Goal: Task Accomplishment & Management: Use online tool/utility

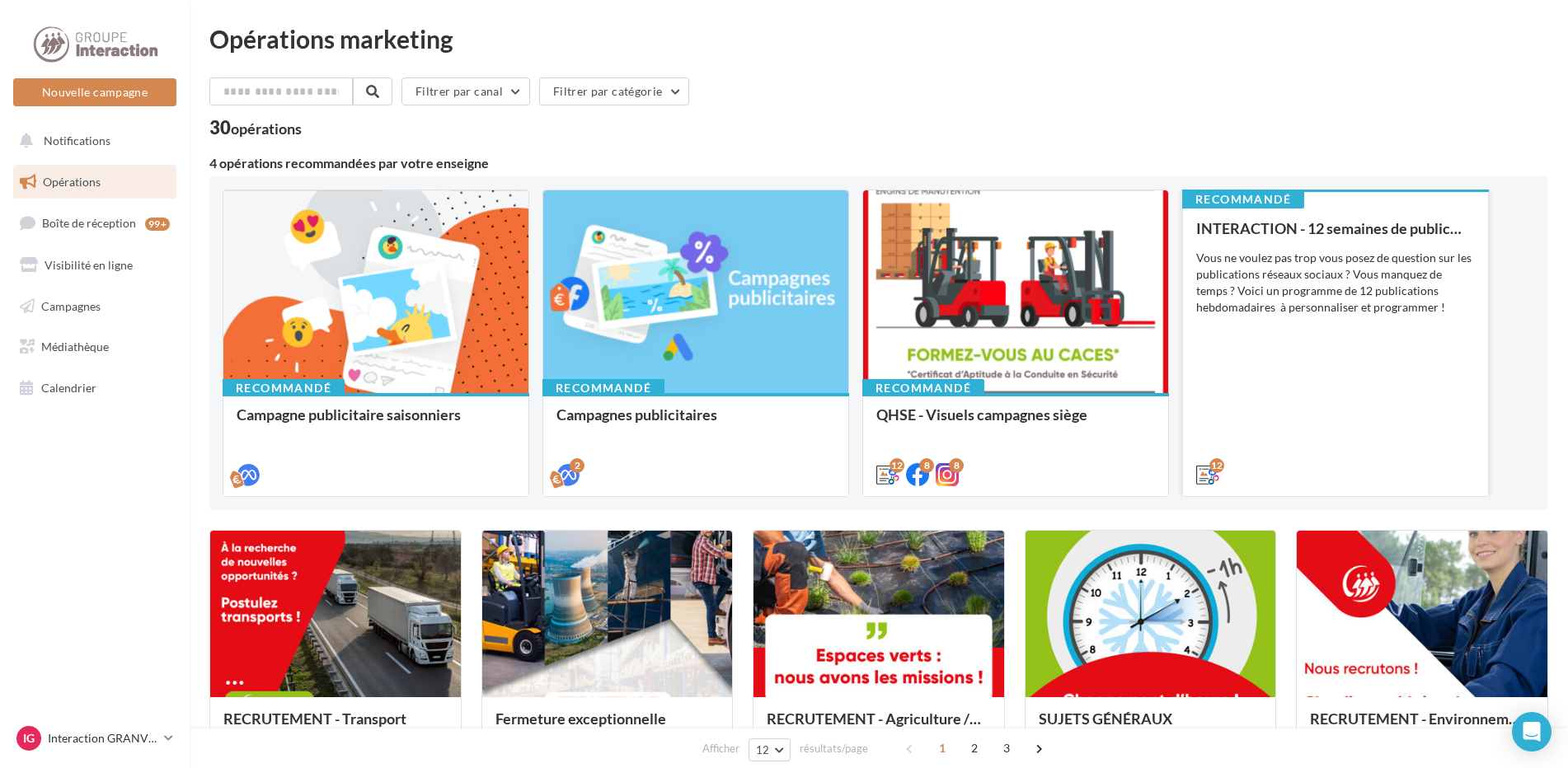
click at [1238, 406] on div "INTERACTION - 12 semaines de publication Vous ne voulez pas trop vous posez de …" at bounding box center [1335, 350] width 278 height 261
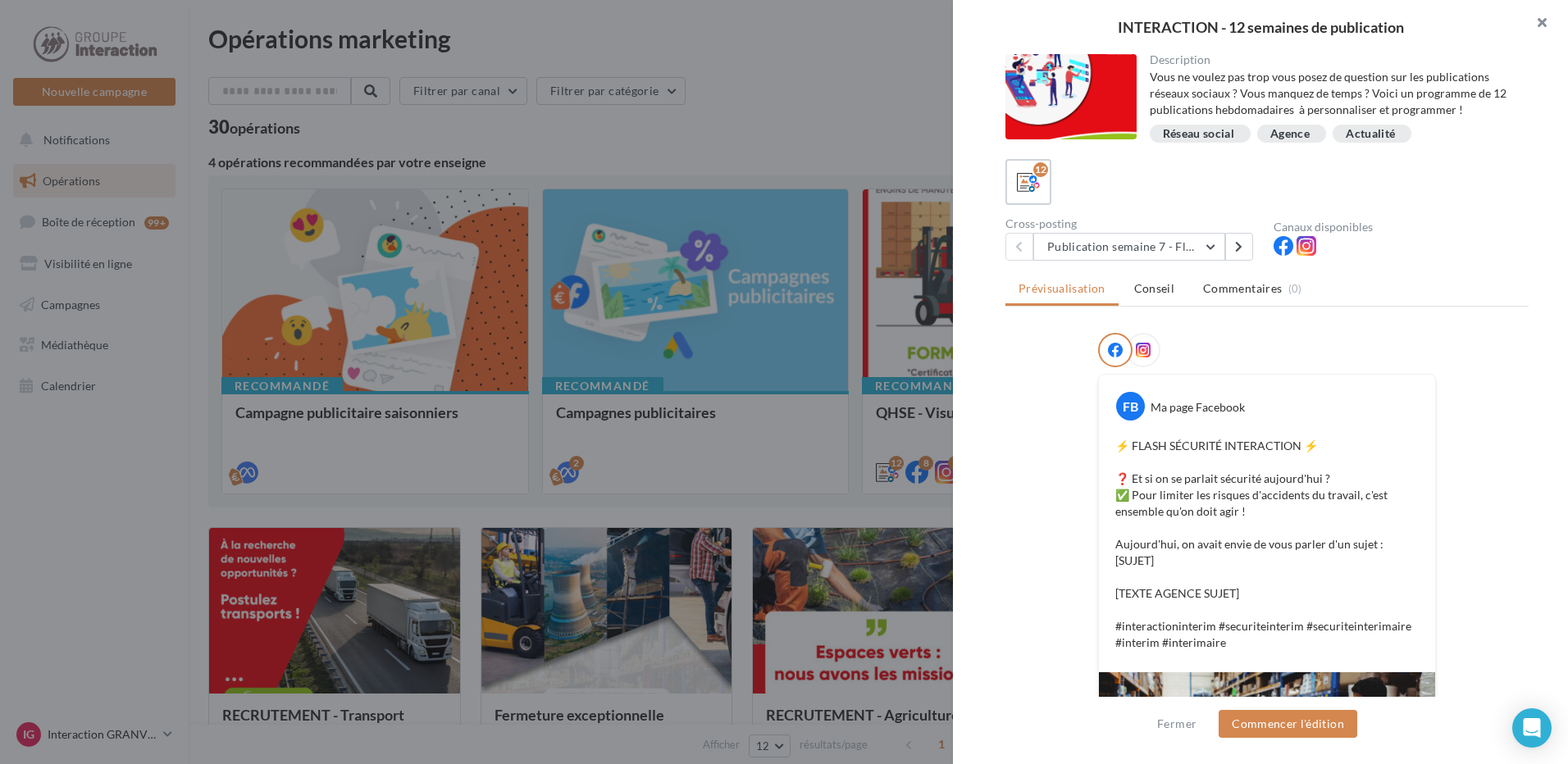
click at [1541, 17] on button "button" at bounding box center [1534, 24] width 65 height 49
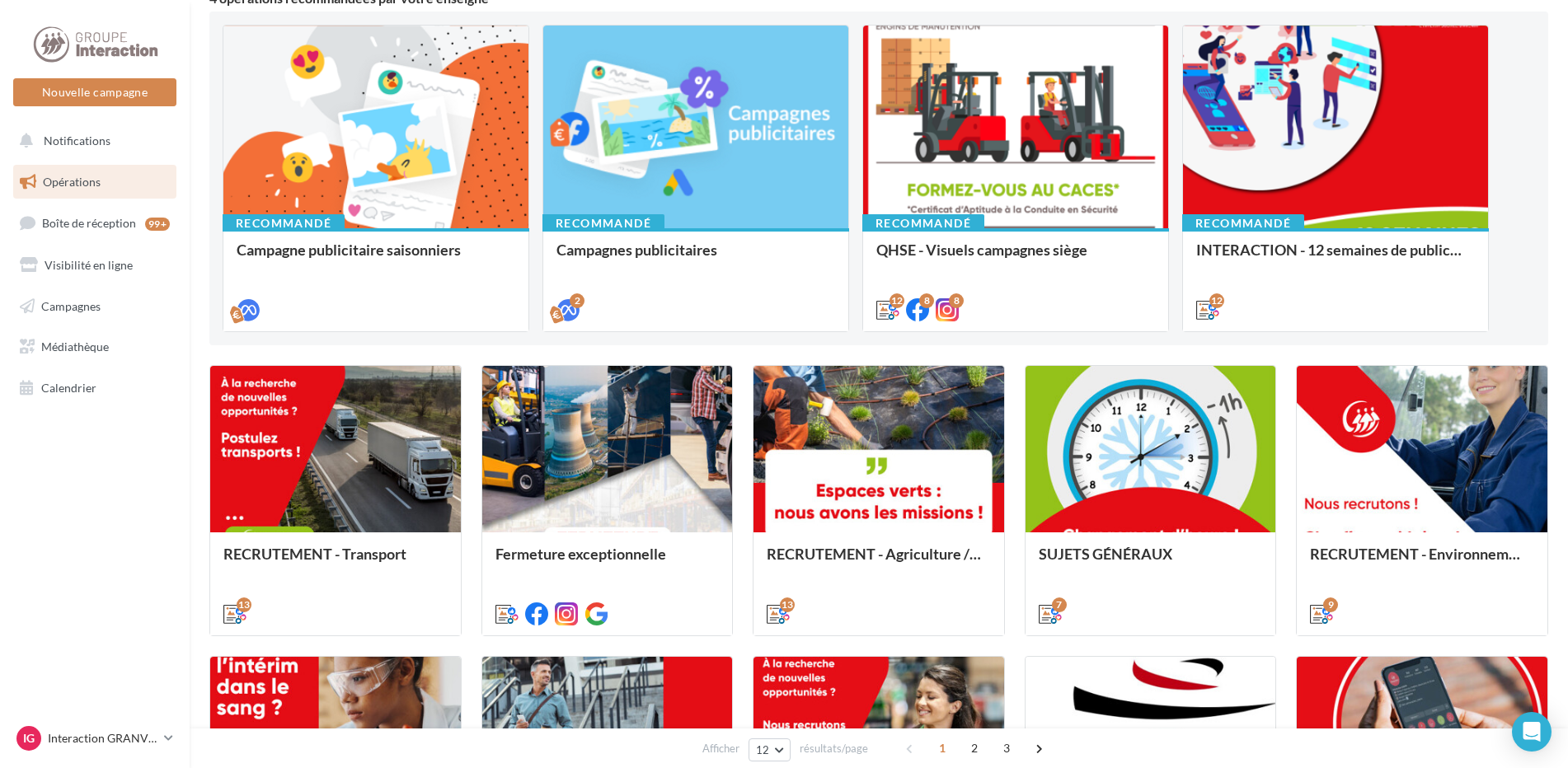
scroll to position [752, 0]
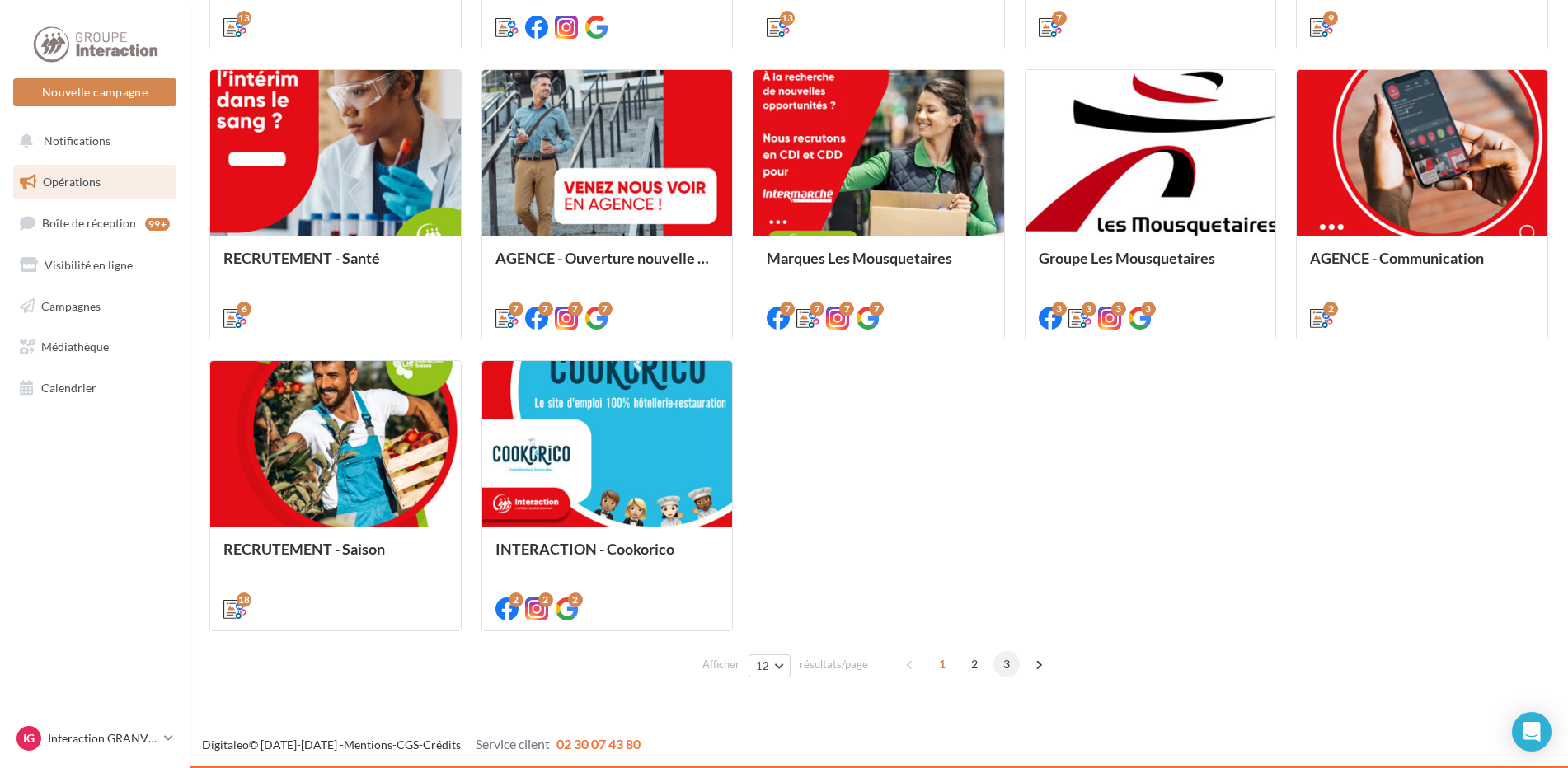
click at [1003, 666] on span "3" at bounding box center [1006, 664] width 26 height 26
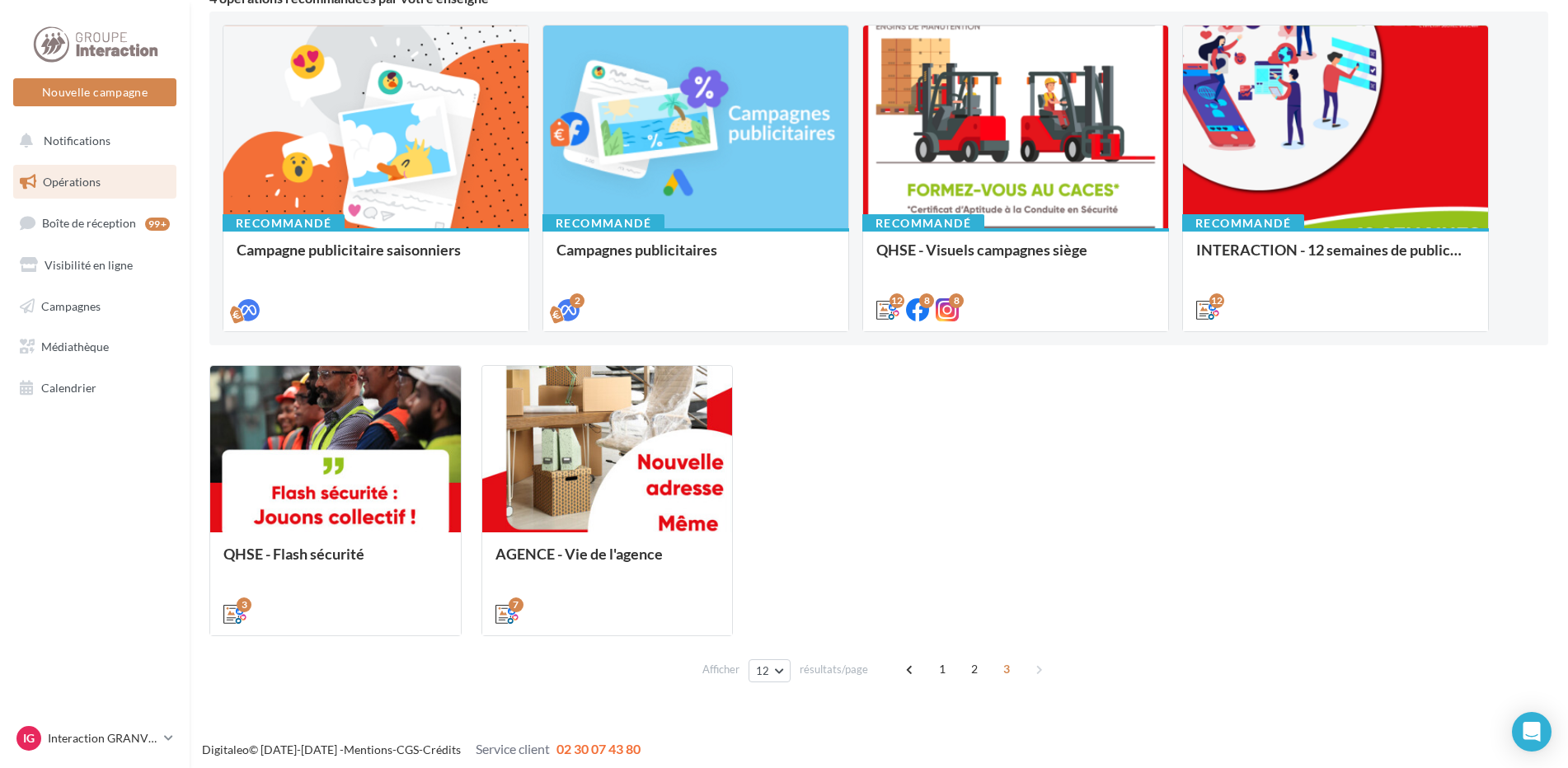
scroll to position [170, 0]
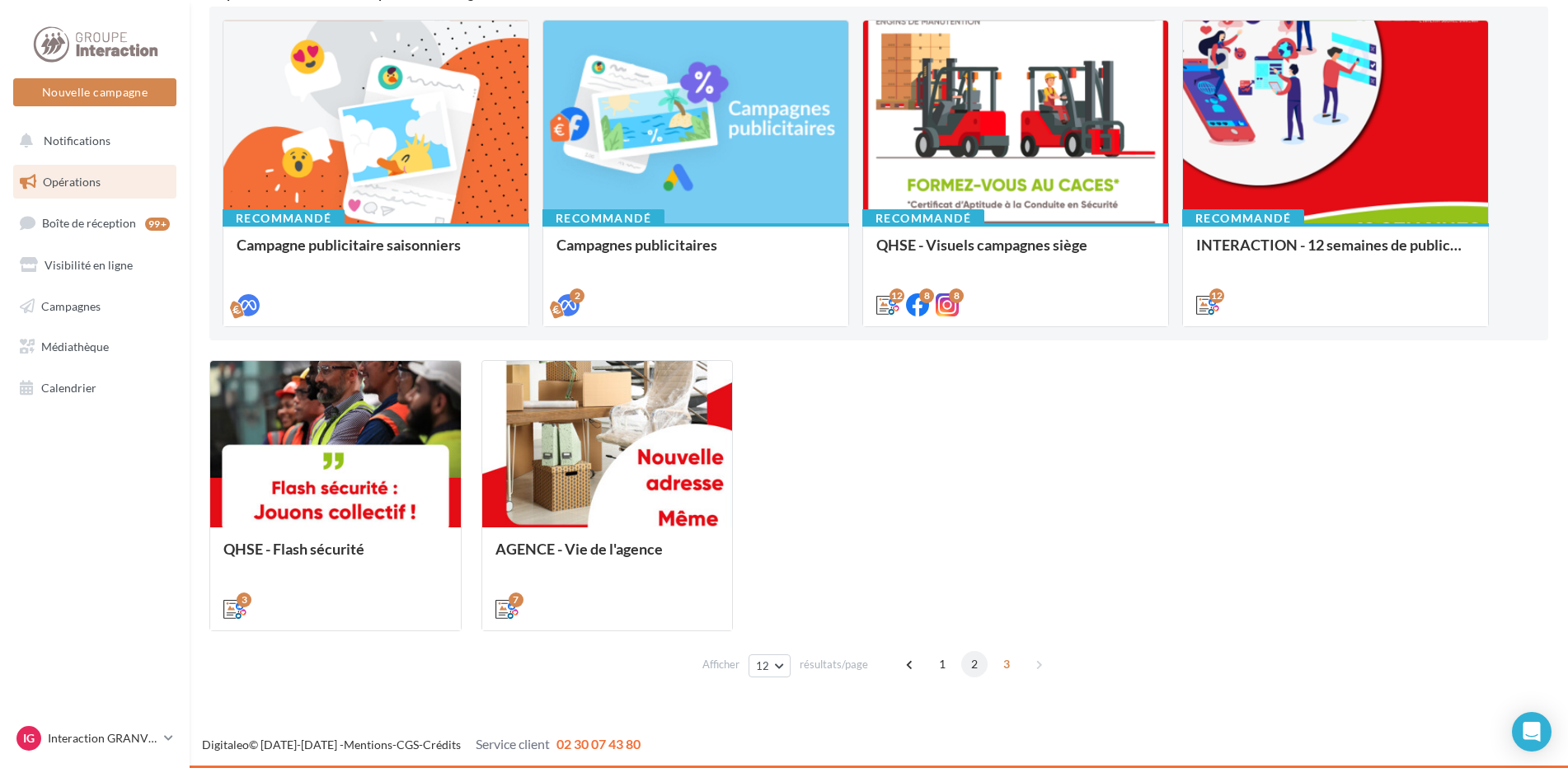
click at [976, 662] on span "2" at bounding box center [974, 664] width 26 height 26
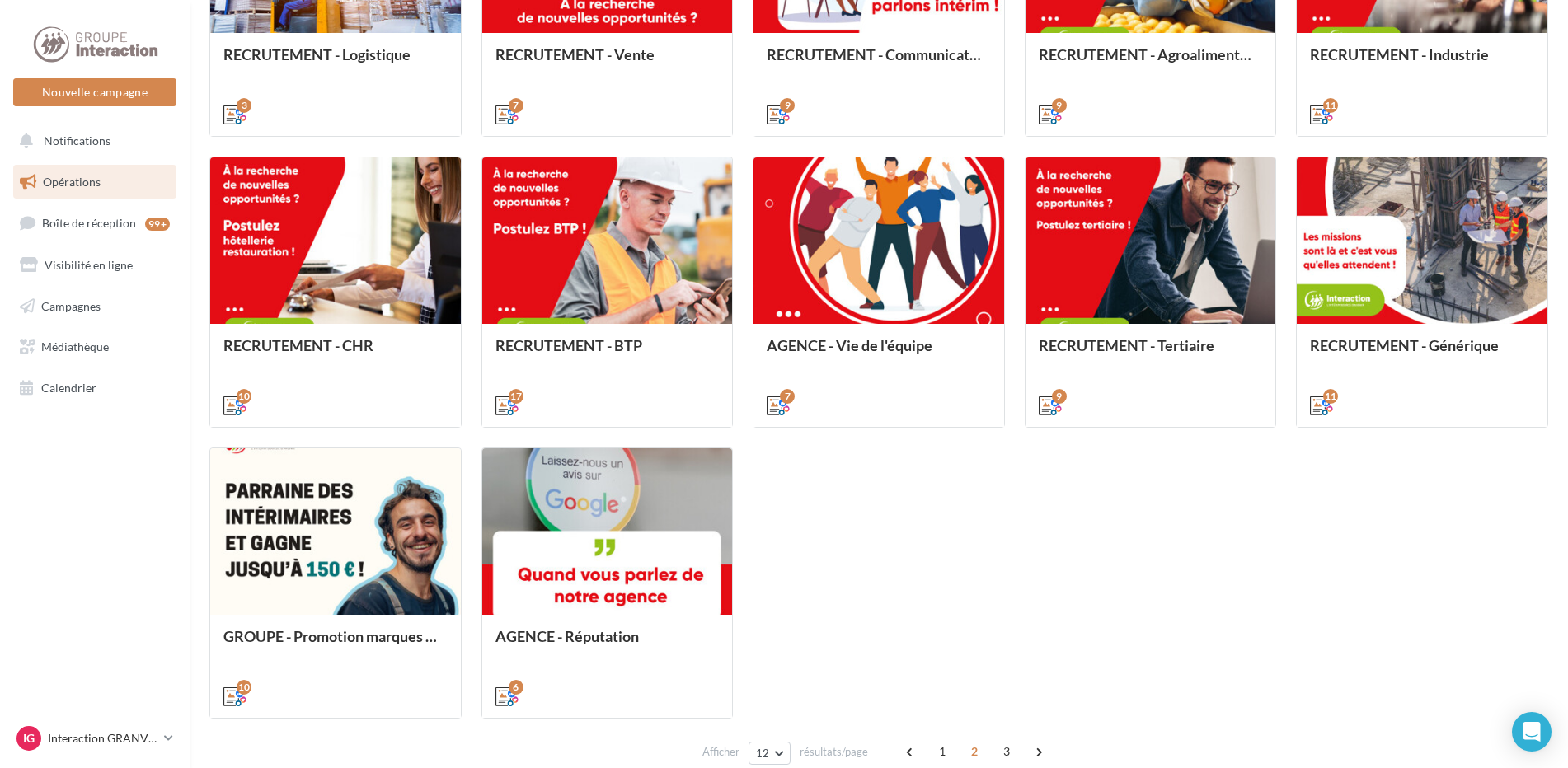
scroll to position [746, 0]
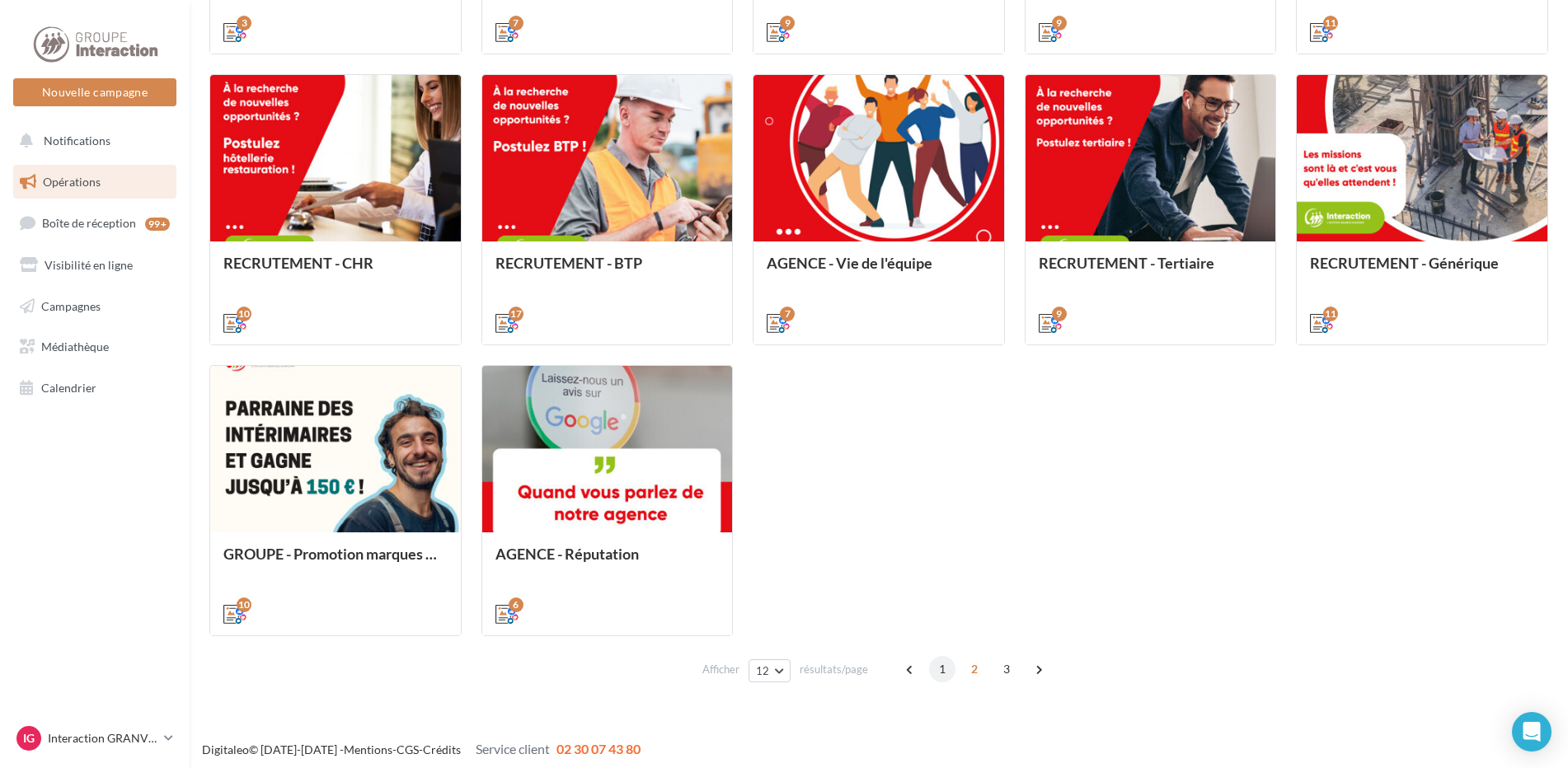
click at [935, 666] on span "1" at bounding box center [942, 669] width 26 height 26
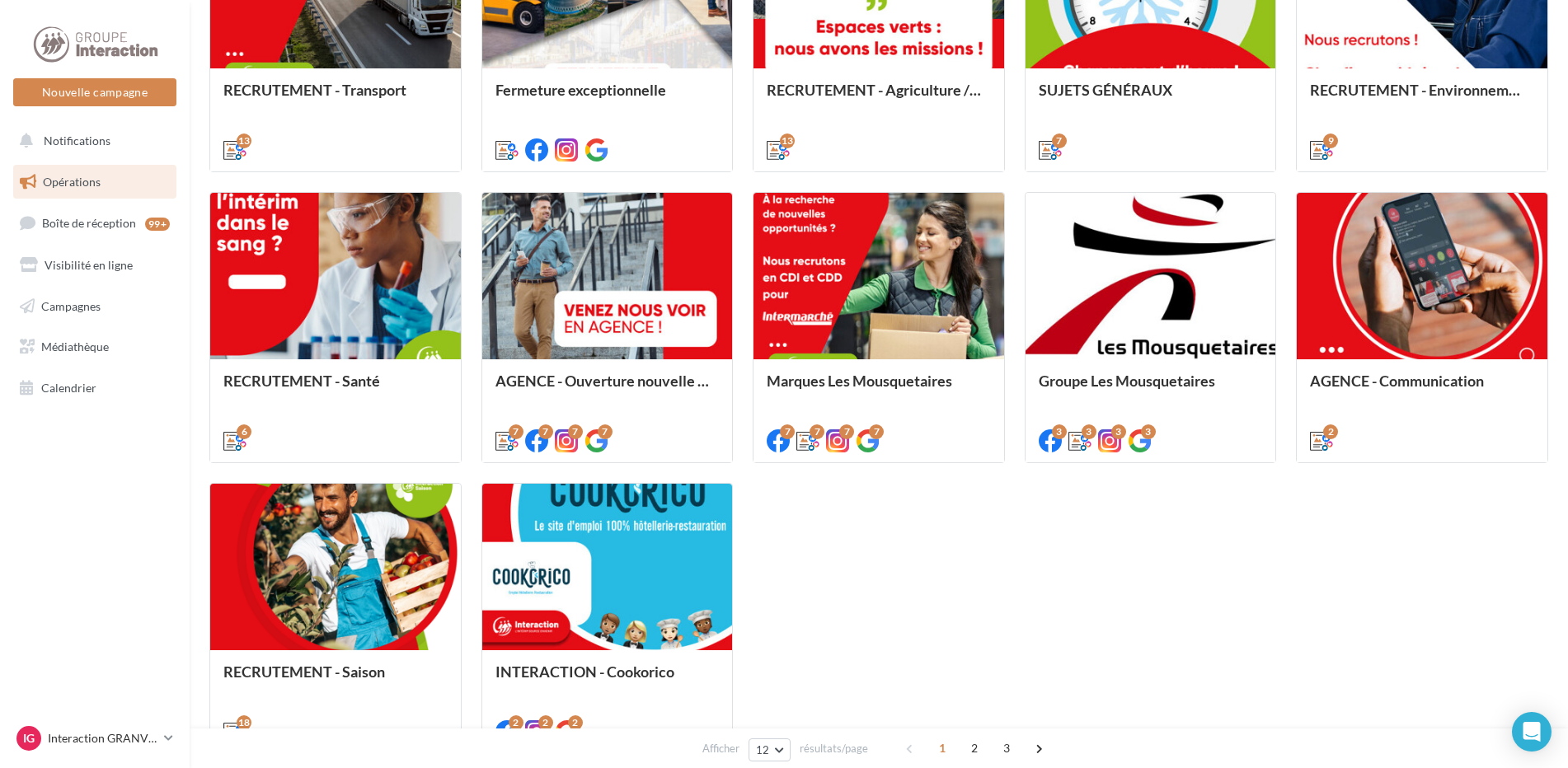
scroll to position [134, 0]
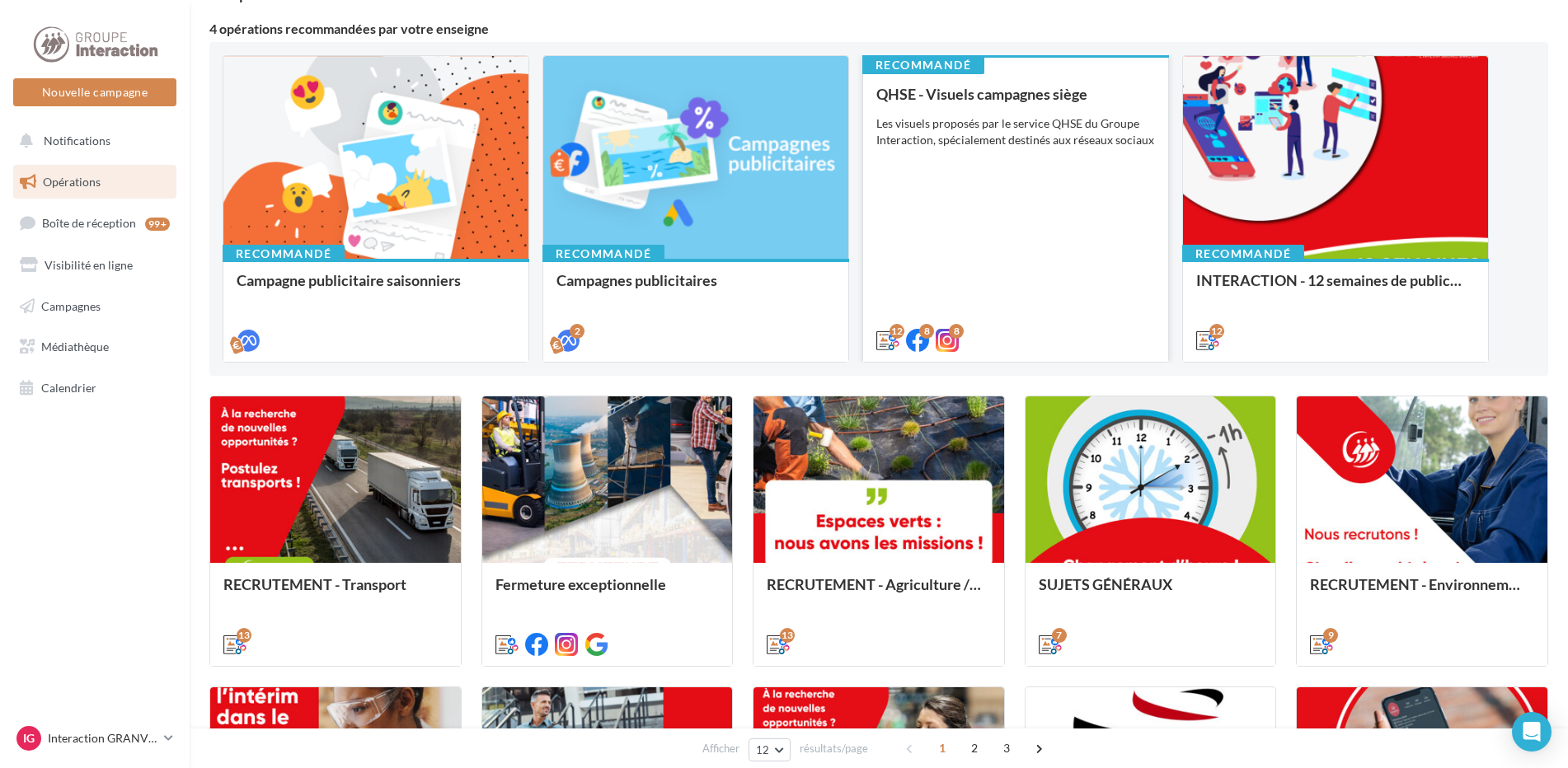
click at [999, 170] on div "QHSE - Visuels campagnes siège Les visuels proposés par le service QHSE du Grou…" at bounding box center [1014, 216] width 278 height 261
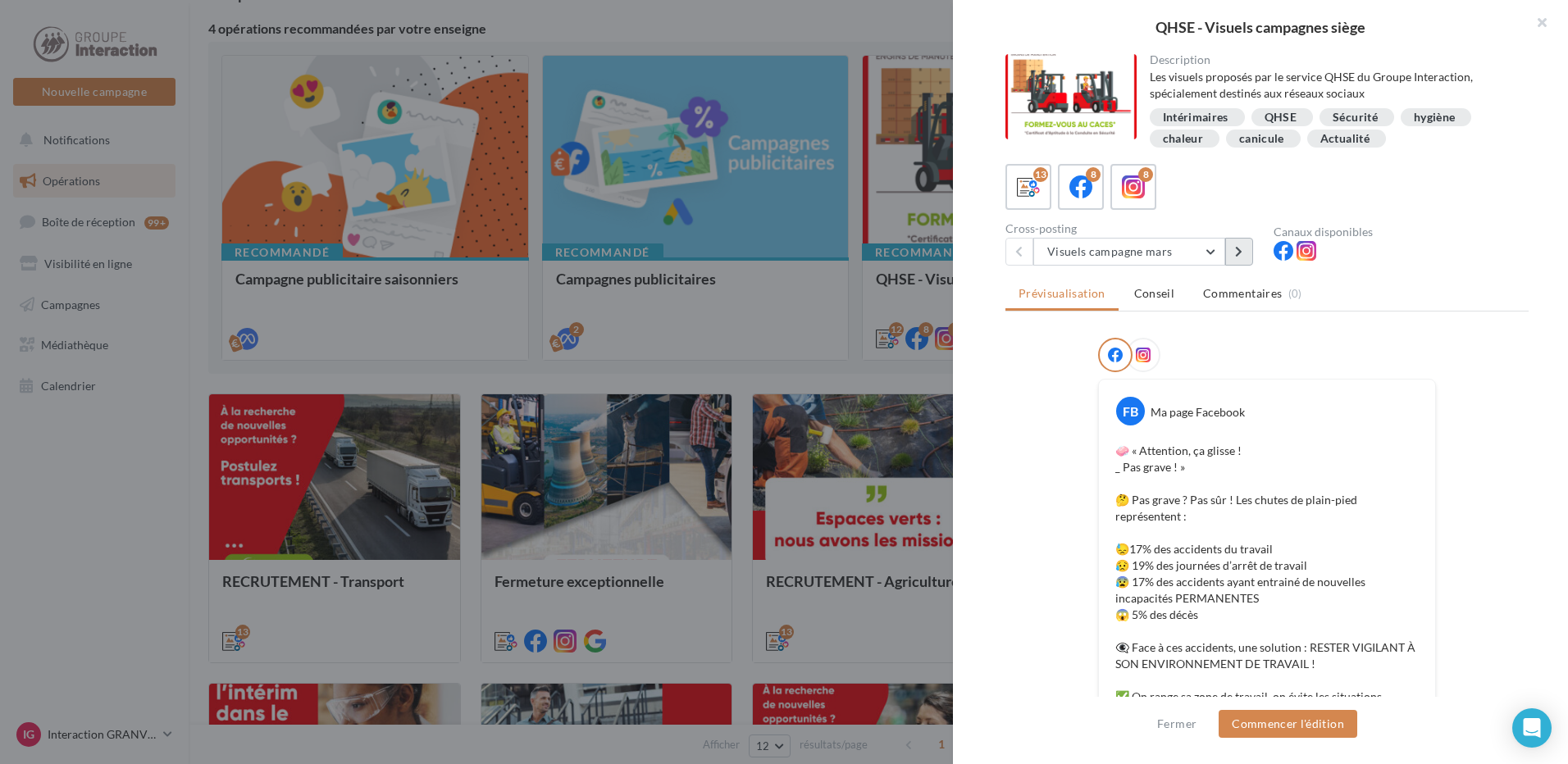
click at [1245, 258] on button at bounding box center [1239, 252] width 28 height 28
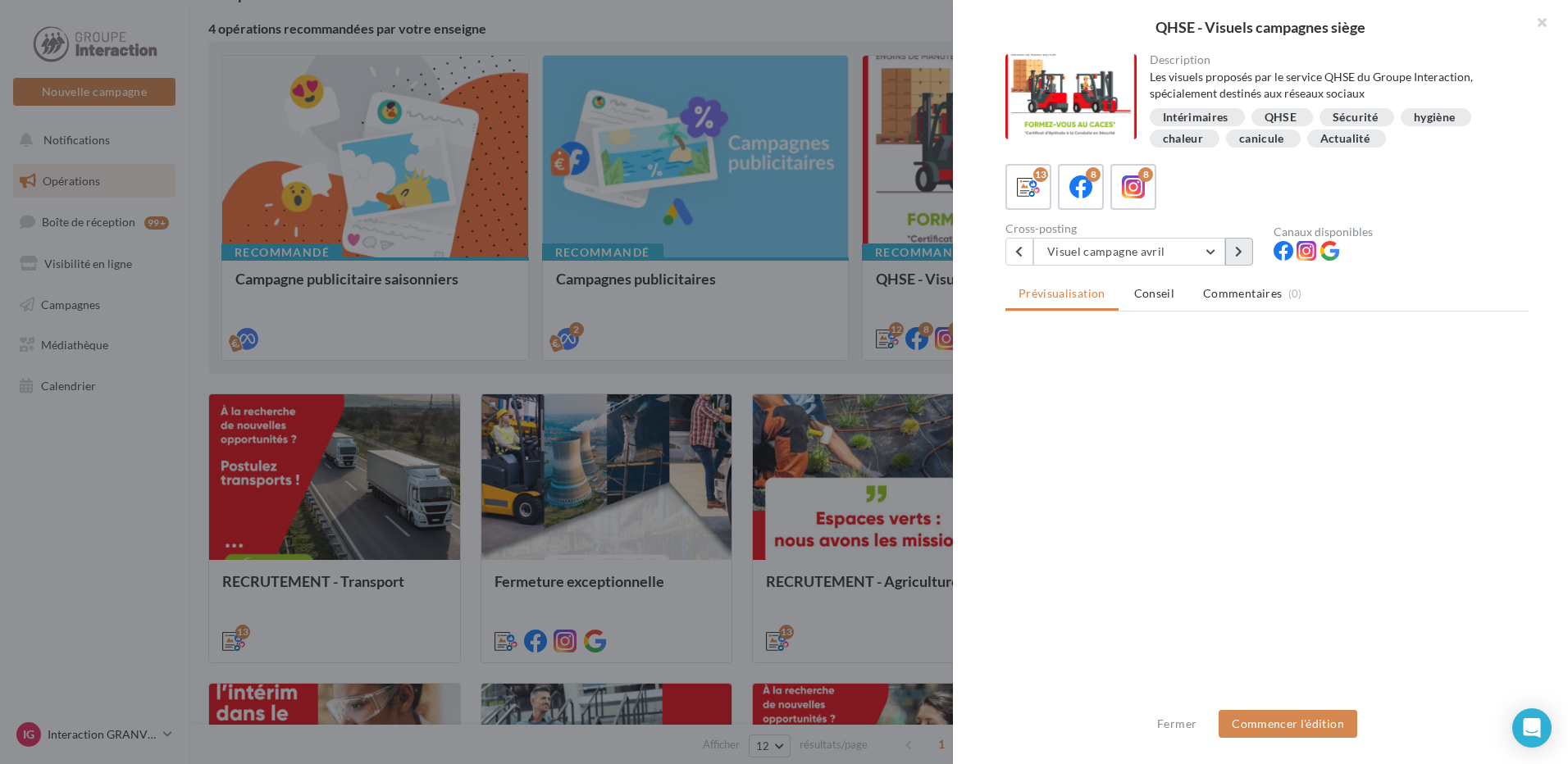
click at [1245, 258] on button at bounding box center [1239, 252] width 28 height 28
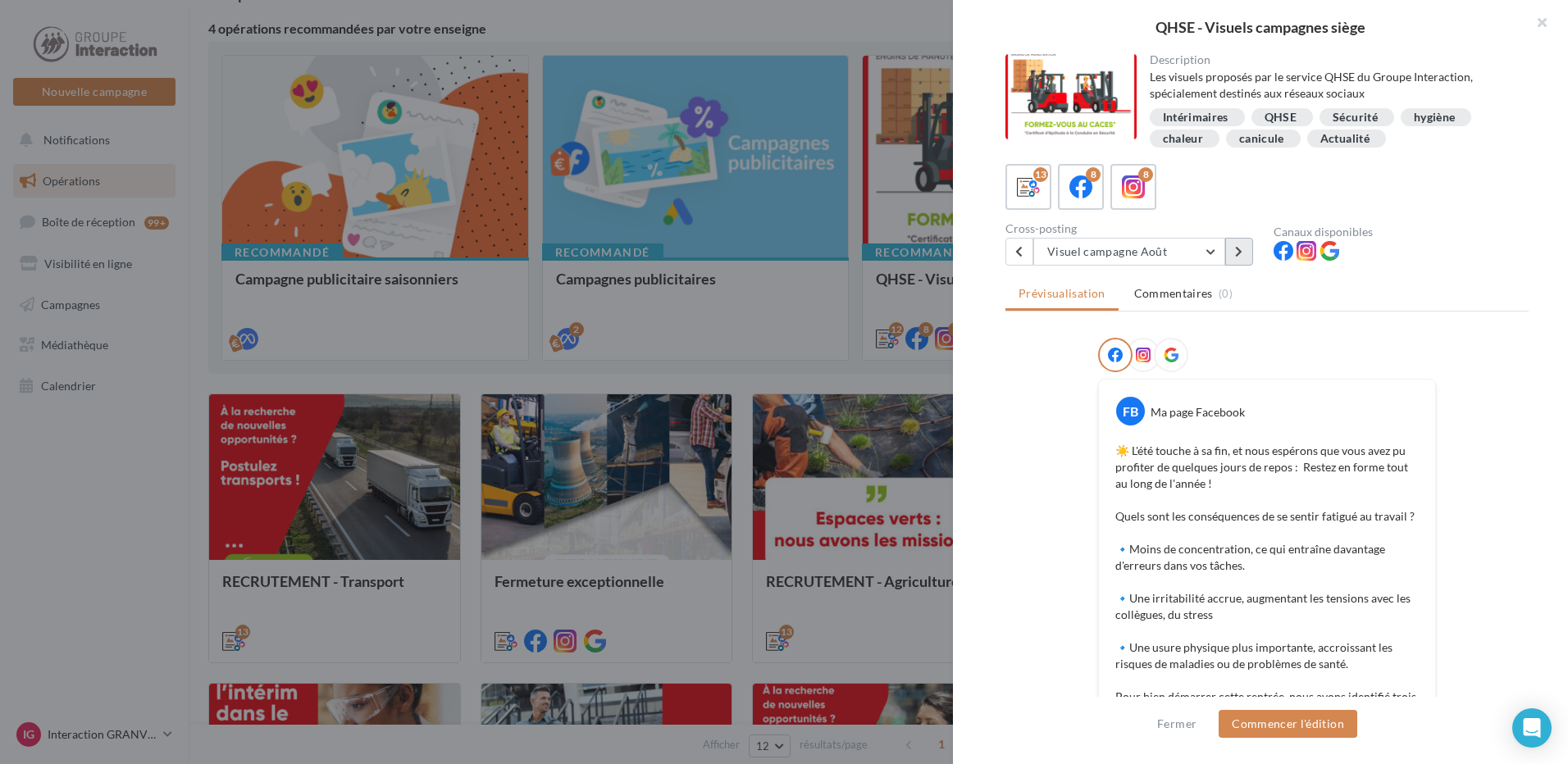
click at [1238, 256] on icon at bounding box center [1238, 252] width 7 height 11
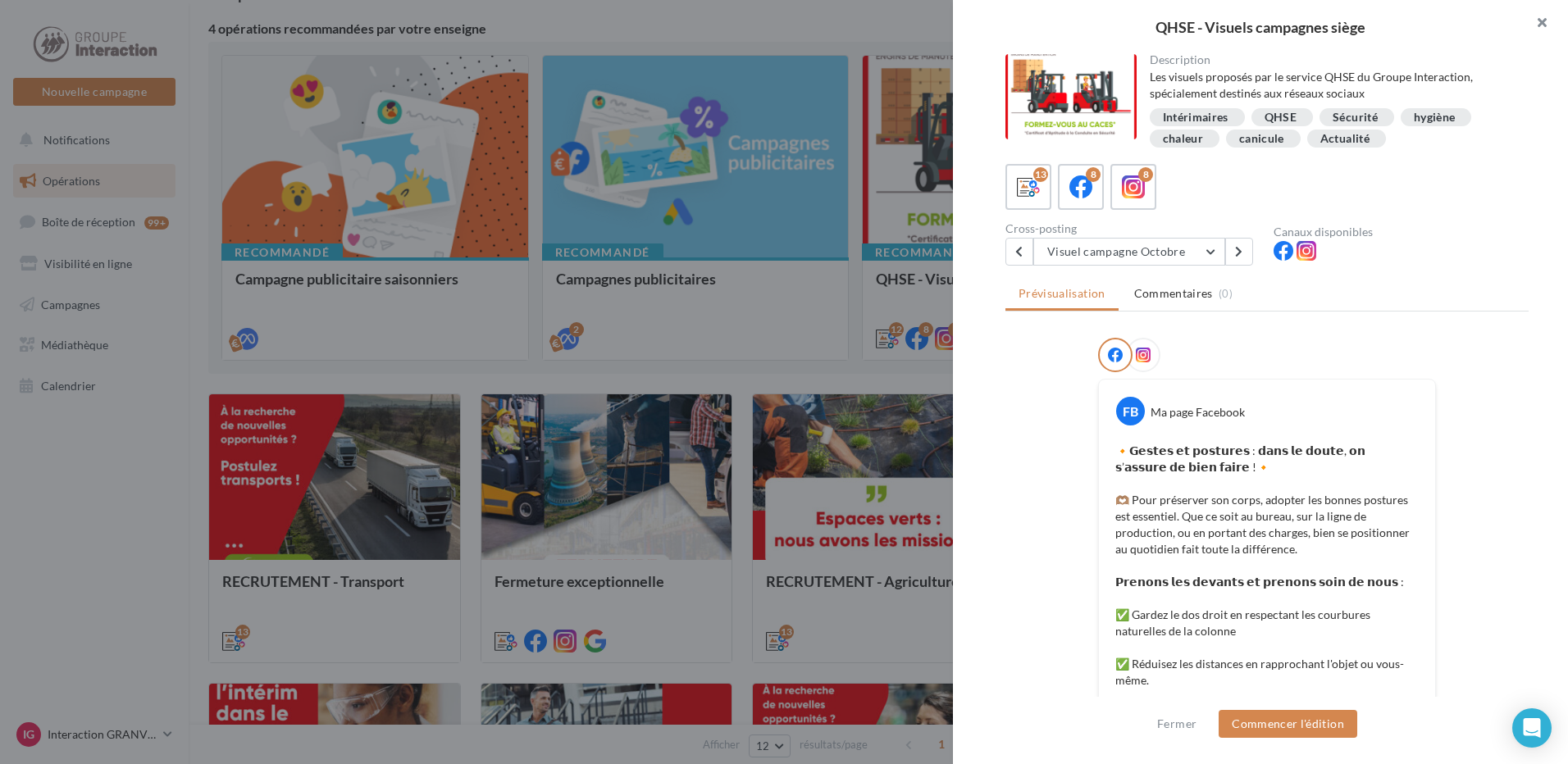
click at [1534, 23] on button "button" at bounding box center [1534, 24] width 65 height 49
